Goal: Task Accomplishment & Management: Use online tool/utility

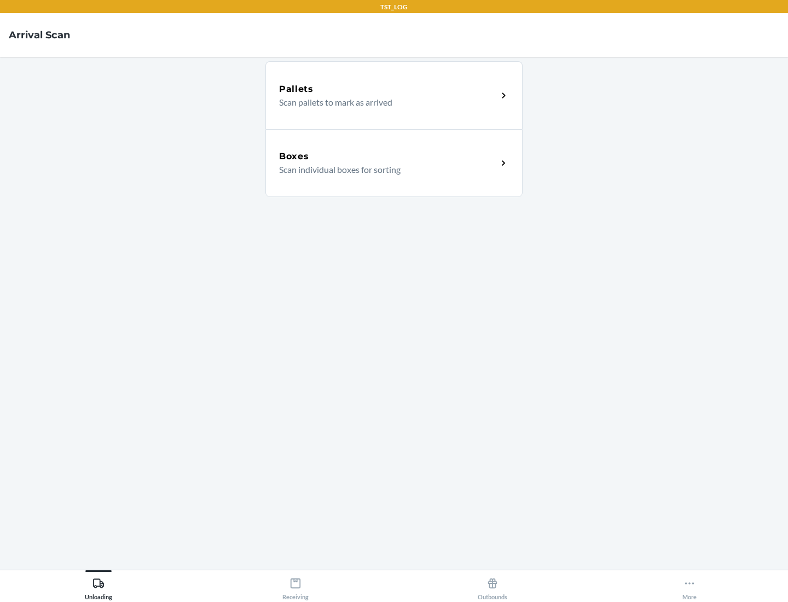
click at [388, 157] on div "Boxes" at bounding box center [388, 156] width 218 height 13
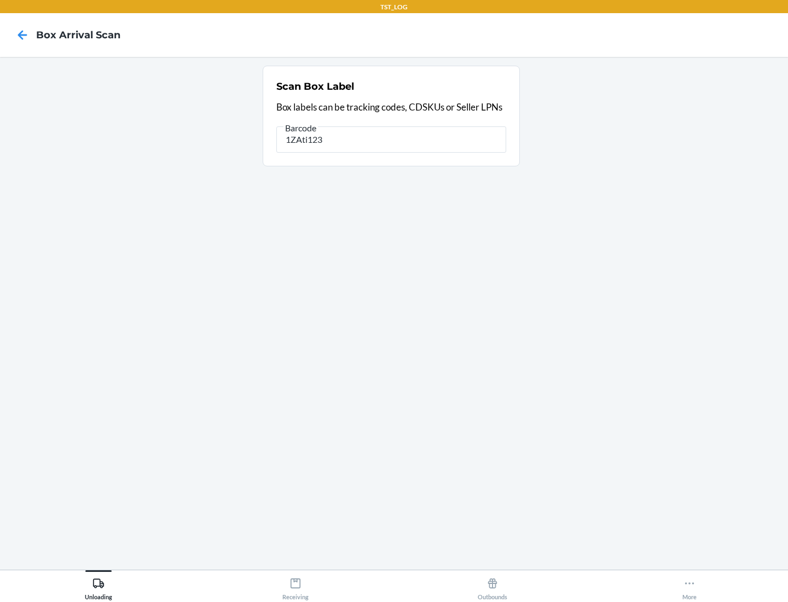
type input "1ZAti123"
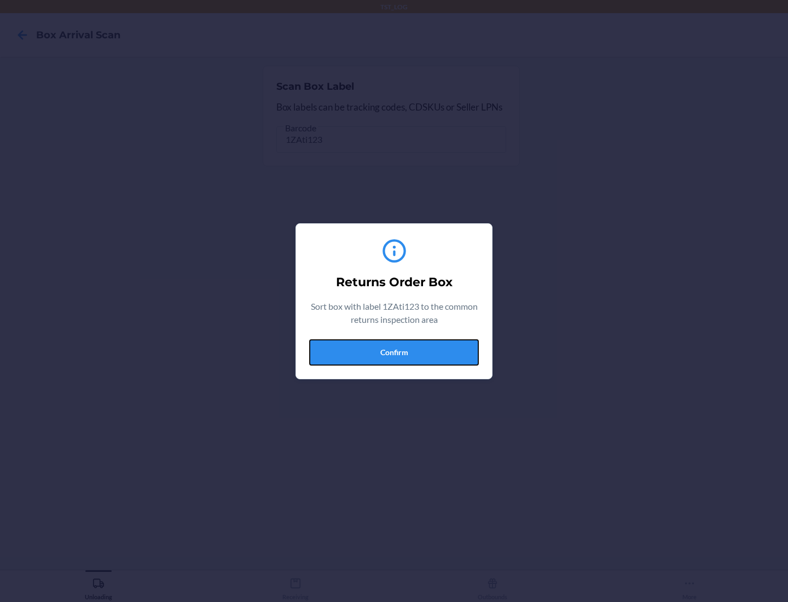
click at [394, 352] on button "Confirm" at bounding box center [394, 352] width 170 height 26
